Goal: Information Seeking & Learning: Learn about a topic

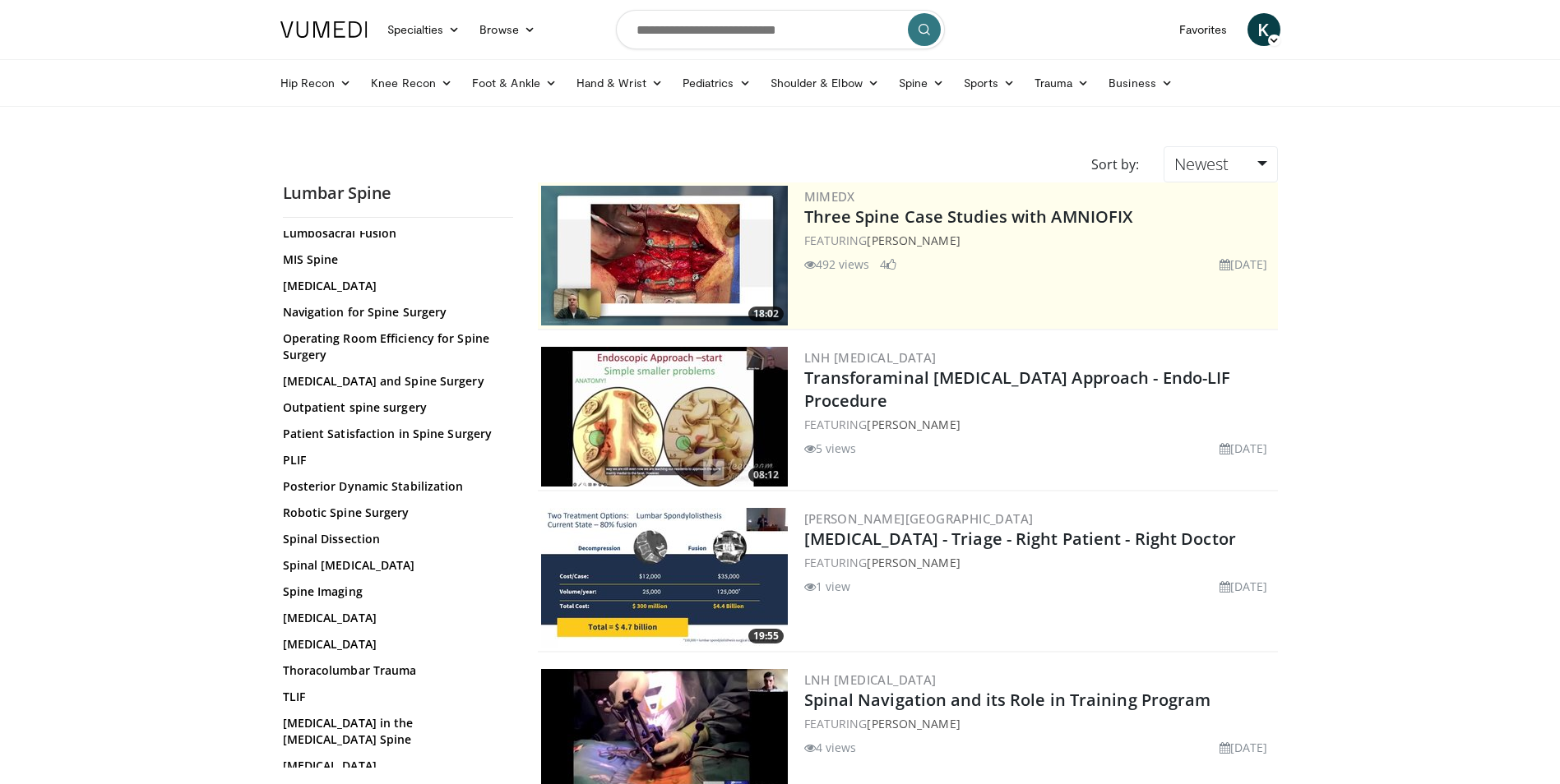
scroll to position [703, 0]
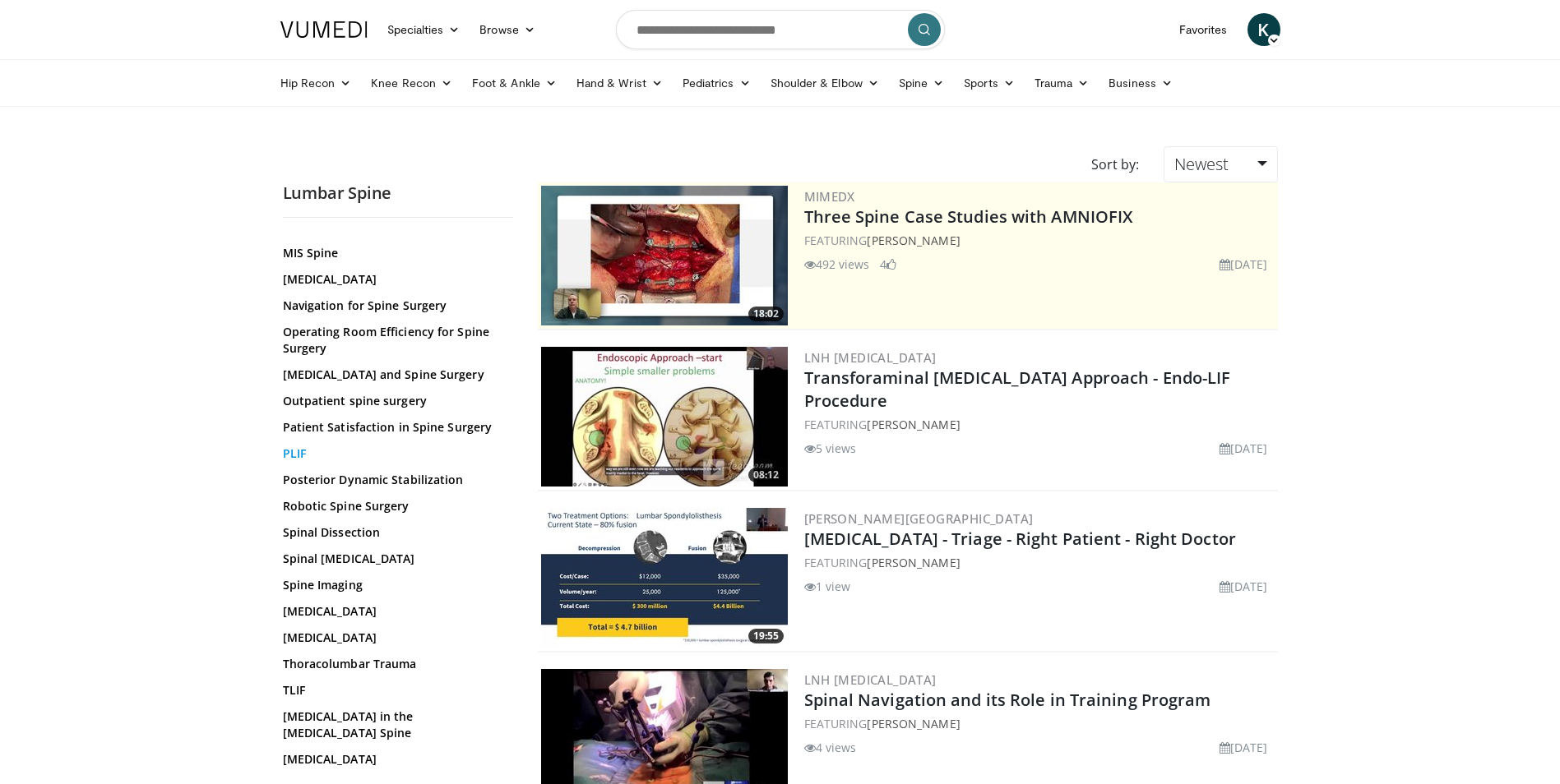
click at [289, 455] on link "PLIF" at bounding box center [393, 453] width 222 height 16
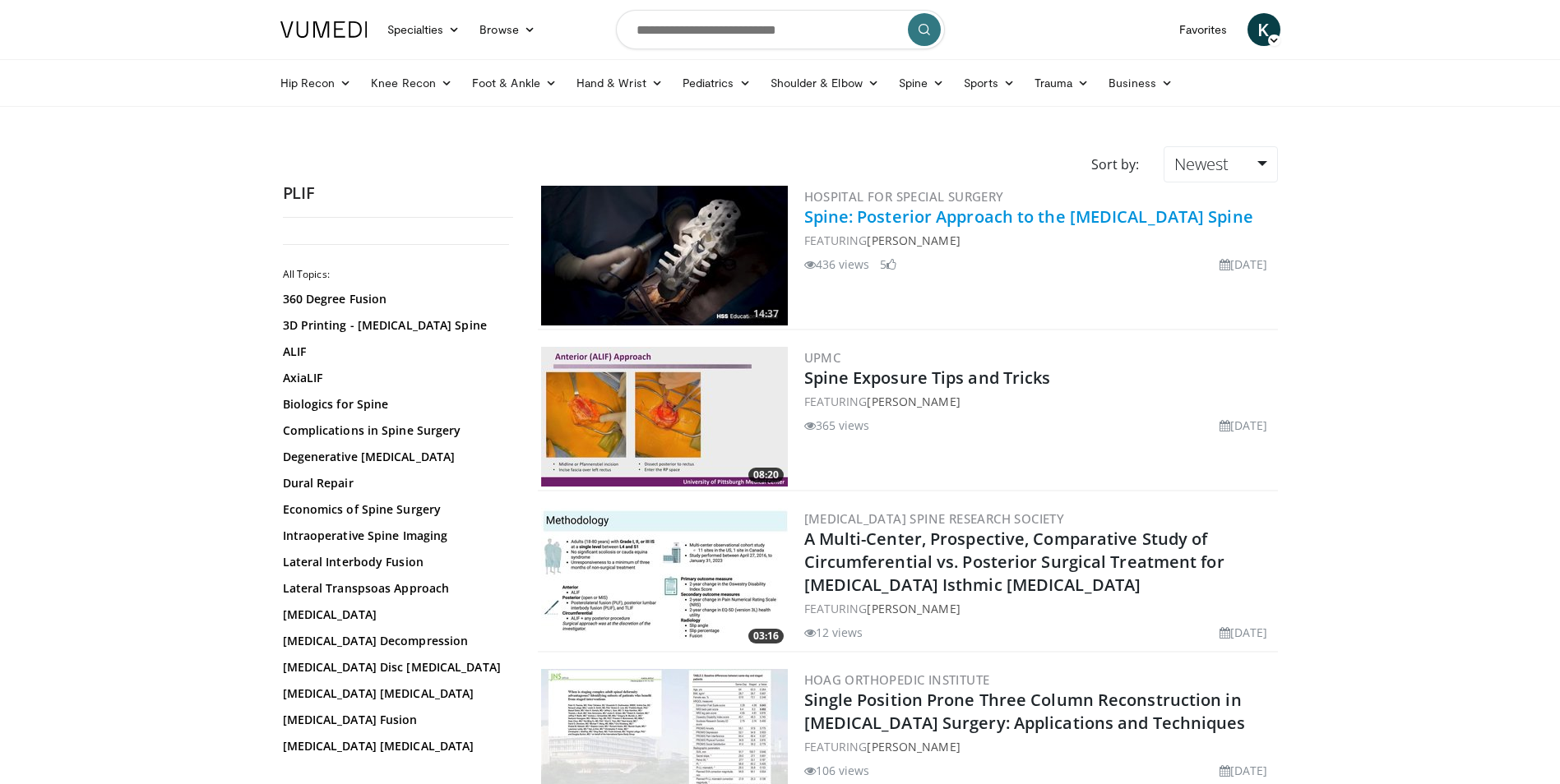
click at [952, 219] on link "Spine: Posterior Approach to the [MEDICAL_DATA] Spine" at bounding box center [1028, 216] width 449 height 22
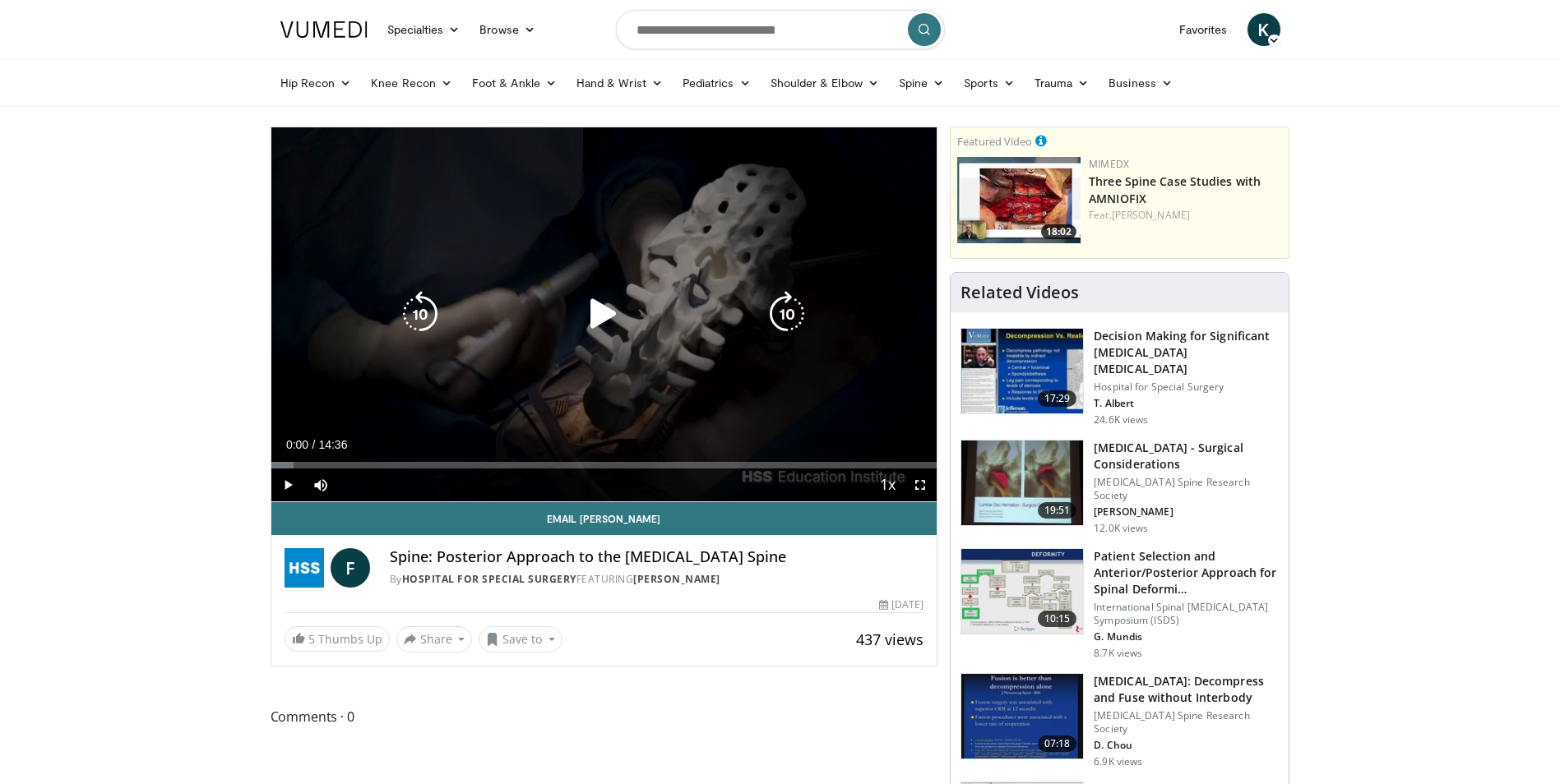
click at [595, 325] on icon "Video Player" at bounding box center [604, 314] width 46 height 46
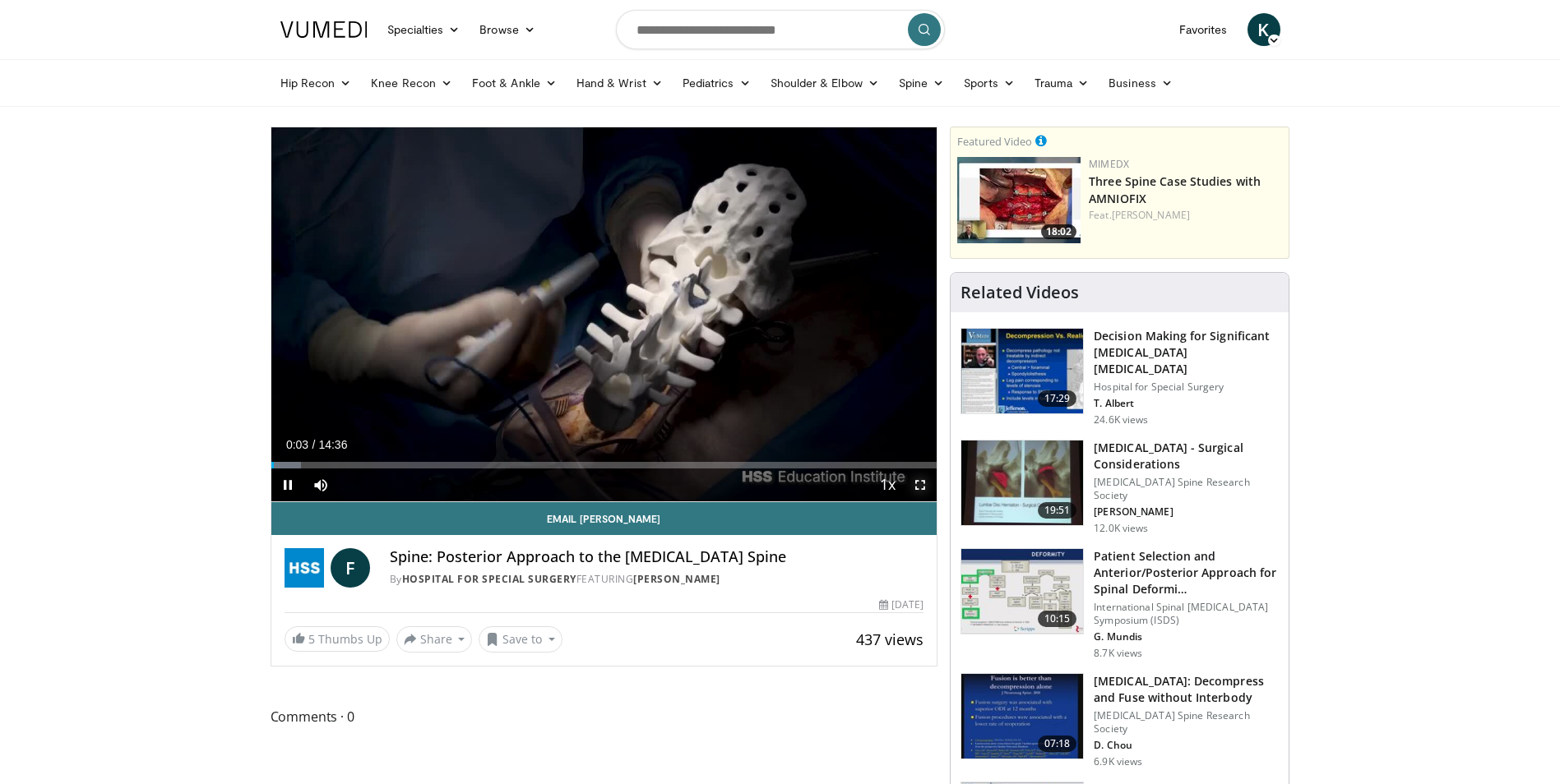
click at [926, 478] on span "Video Player" at bounding box center [920, 485] width 33 height 33
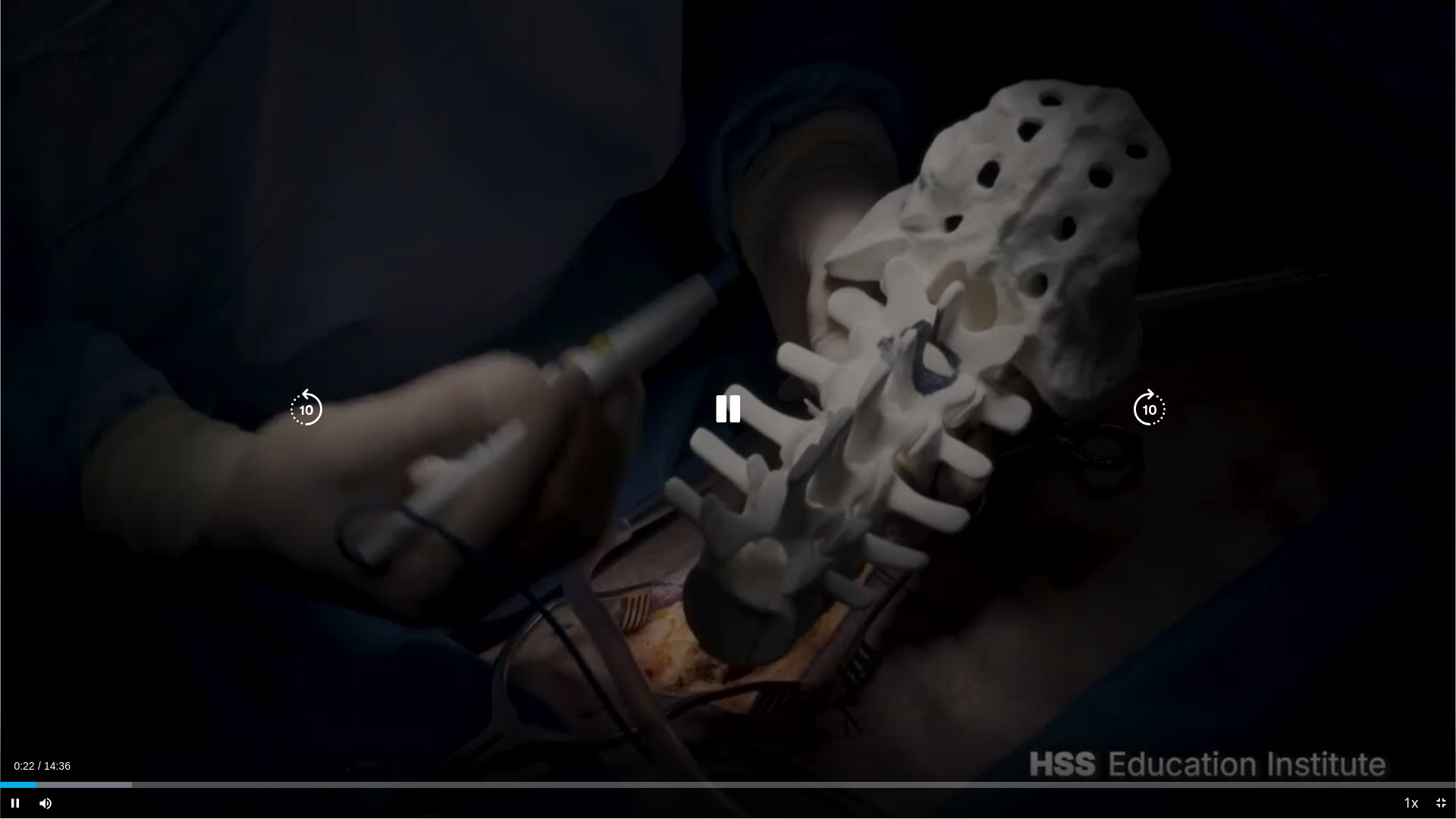
click at [1013, 637] on div "10 seconds Tap to unmute" at bounding box center [728, 409] width 1456 height 818
click at [391, 585] on div "10 seconds Tap to unmute" at bounding box center [728, 409] width 1456 height 818
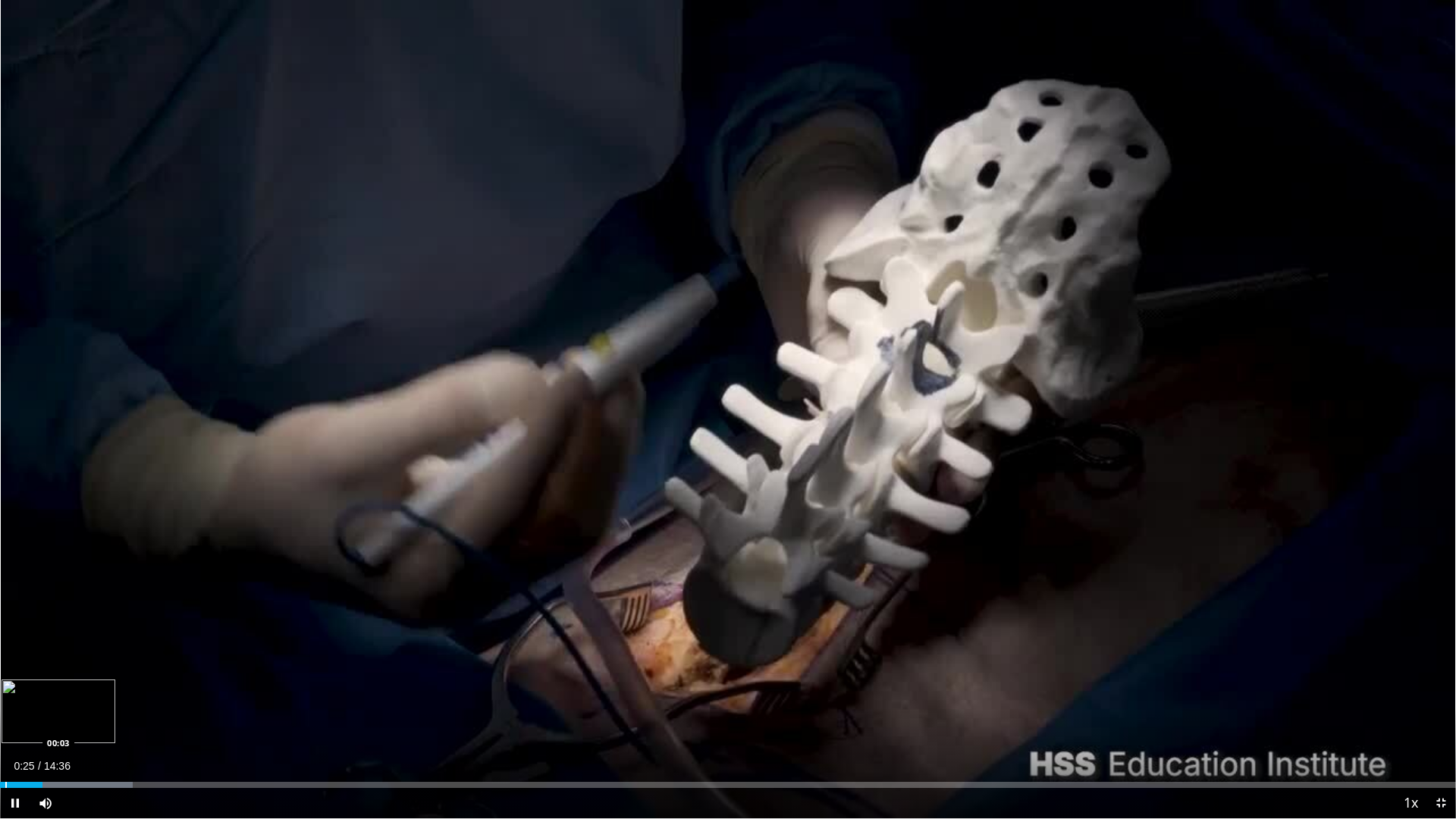
click at [5, 722] on div "Progress Bar" at bounding box center [6, 784] width 2 height 6
